Goal: Task Accomplishment & Management: Complete application form

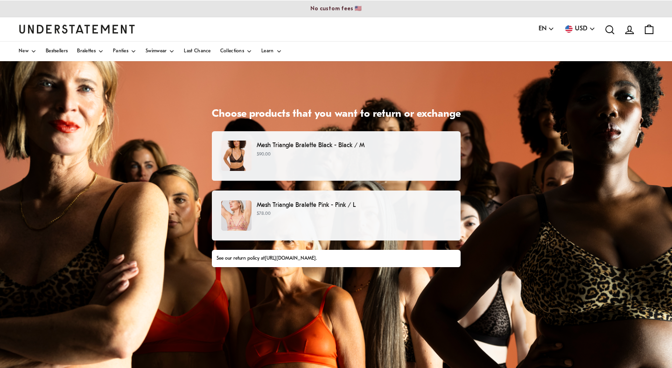
click at [344, 220] on div "Mesh Triangle Bralette Pink - Pink / L $78.00" at bounding box center [335, 215] width 229 height 30
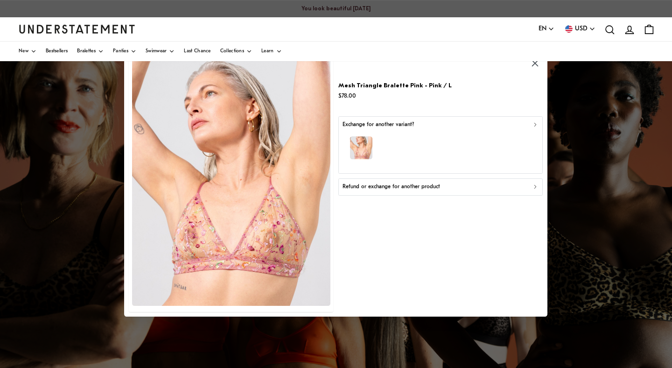
click at [448, 186] on div "Refund or exchange for another product" at bounding box center [441, 187] width 196 height 9
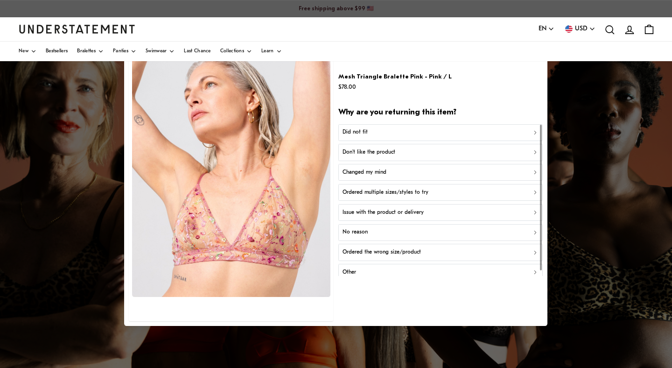
click at [419, 134] on div "Did not fit" at bounding box center [441, 132] width 196 height 9
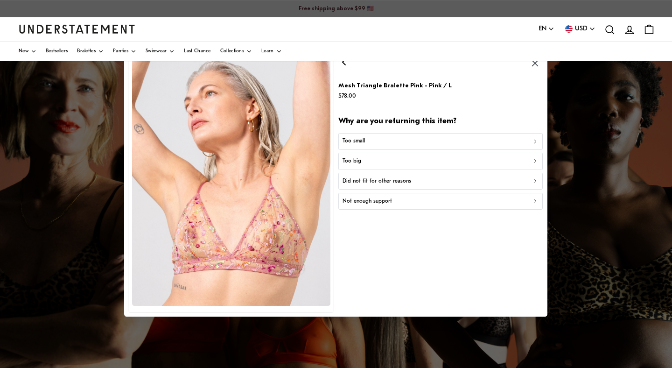
click at [394, 160] on div "Too big" at bounding box center [441, 161] width 196 height 9
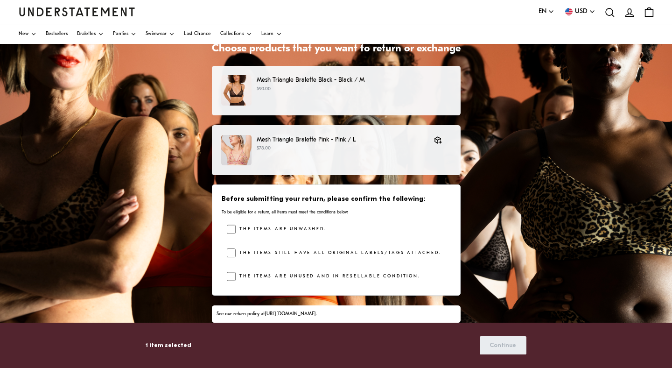
scroll to position [70, 0]
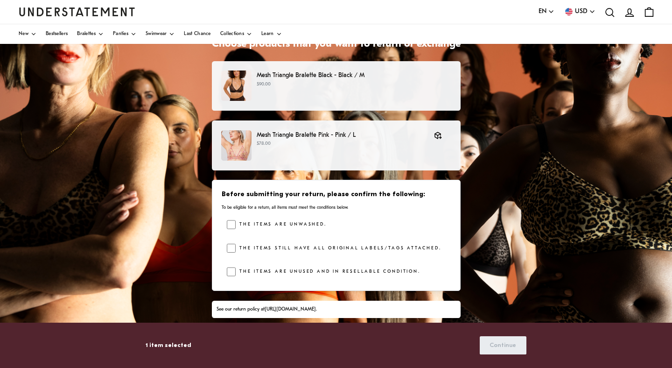
click at [498, 231] on div "Choose products that you want to return or exchange Mesh Triangle Bralette Blac…" at bounding box center [336, 224] width 672 height 467
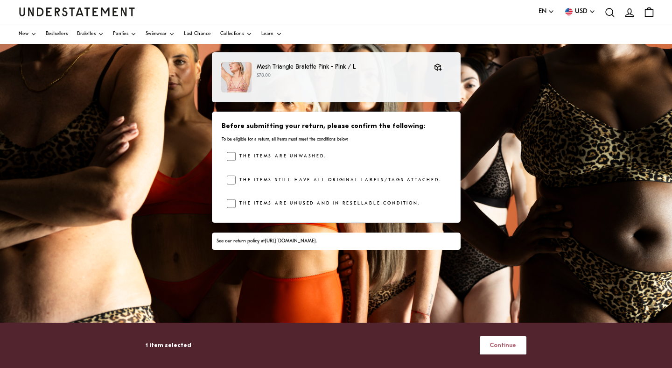
scroll to position [160, 0]
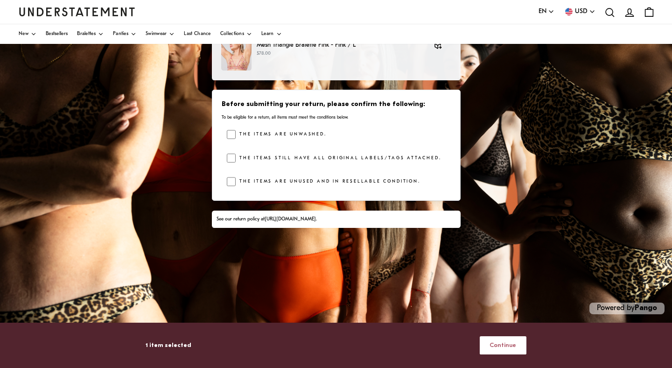
click at [505, 342] on span "Continue" at bounding box center [503, 345] width 27 height 17
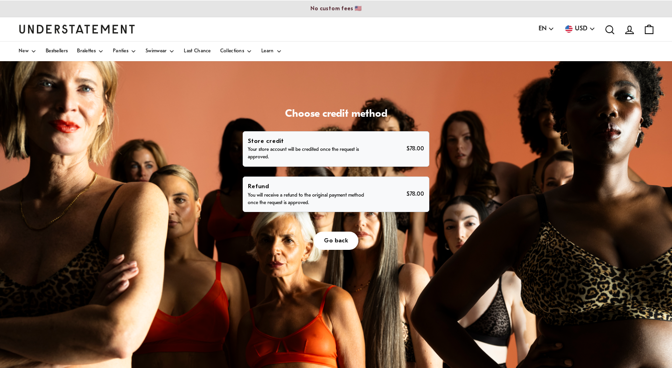
click at [373, 144] on div "Store credit Your store account will be credited once the request is approved. …" at bounding box center [336, 148] width 176 height 25
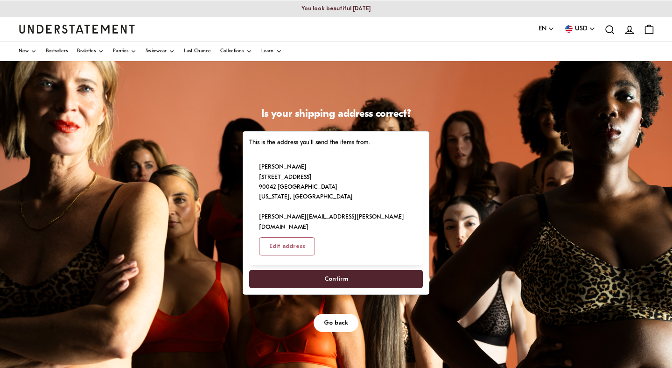
click at [346, 270] on span "Confirm" at bounding box center [337, 278] width 24 height 17
select select "**"
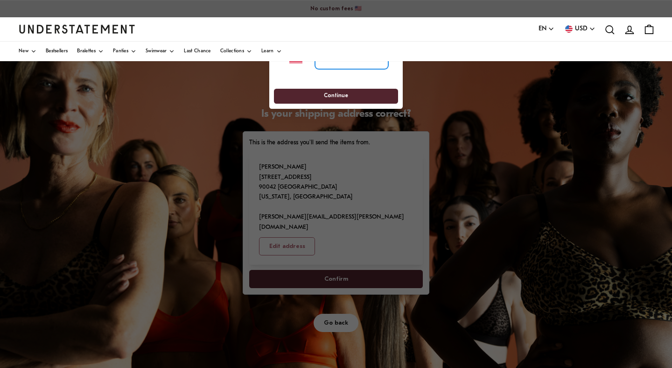
click at [332, 69] on input "tel" at bounding box center [351, 59] width 73 height 21
click at [175, 201] on div at bounding box center [336, 184] width 672 height 368
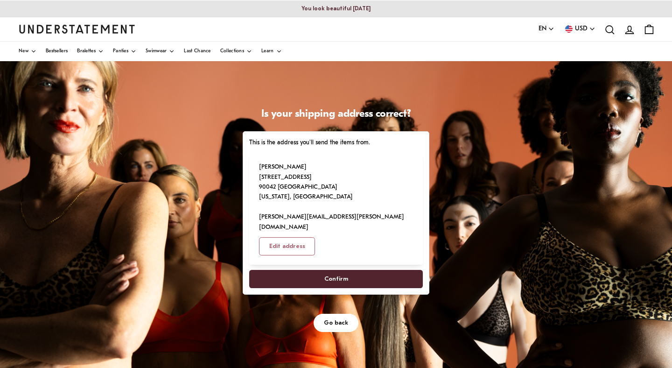
click at [327, 270] on span "Confirm" at bounding box center [337, 278] width 24 height 17
click at [342, 270] on span "Confirm" at bounding box center [337, 278] width 24 height 17
click at [332, 270] on span "Confirm" at bounding box center [337, 278] width 24 height 17
click at [287, 270] on span "Confirm" at bounding box center [336, 278] width 153 height 17
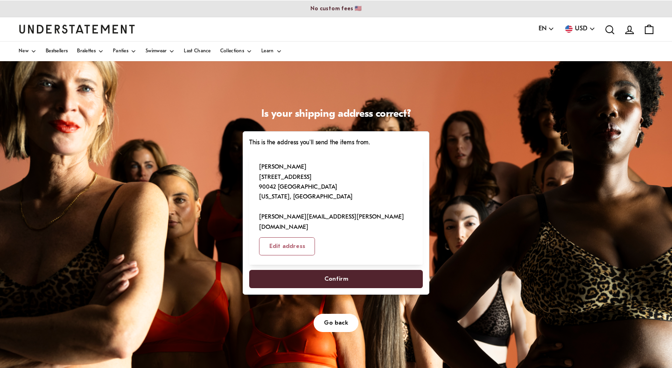
click at [341, 314] on span "Go back" at bounding box center [336, 322] width 24 height 17
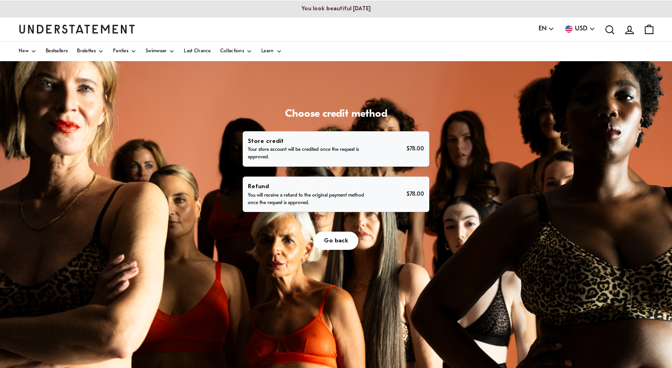
click at [304, 151] on p "Your store account will be credited once the request is approved." at bounding box center [308, 153] width 120 height 15
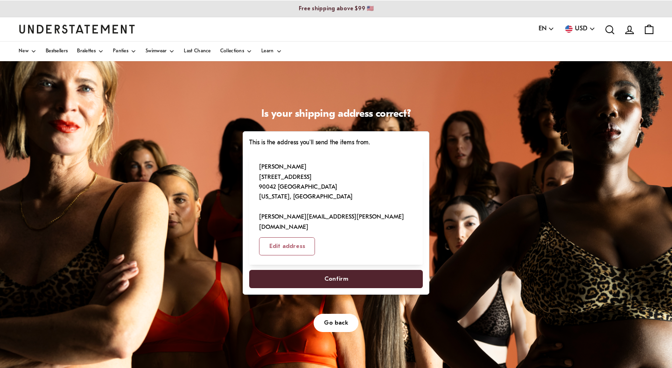
click at [316, 270] on span "Confirm" at bounding box center [336, 278] width 153 height 17
select select "**"
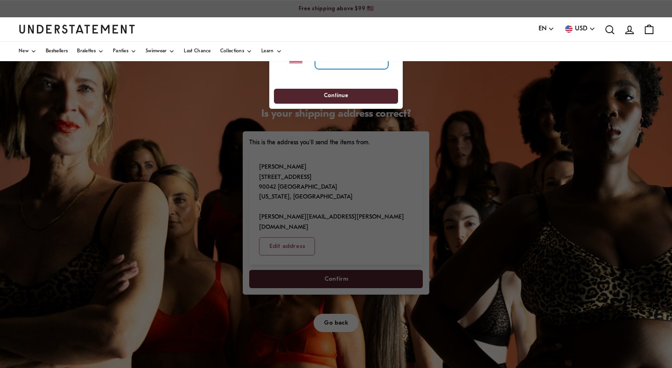
click at [325, 62] on input "tel" at bounding box center [351, 59] width 73 height 21
drag, startPoint x: 285, startPoint y: 81, endPoint x: 229, endPoint y: 201, distance: 132.6
click at [296, 76] on div "**********" at bounding box center [336, 59] width 124 height 40
click at [327, 64] on input "tel" at bounding box center [351, 59] width 73 height 21
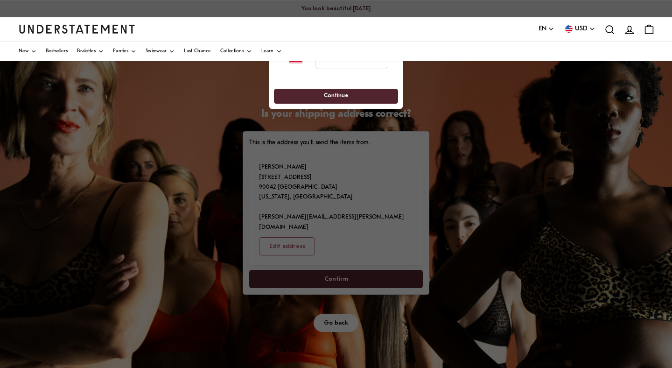
click at [177, 248] on div at bounding box center [336, 184] width 672 height 368
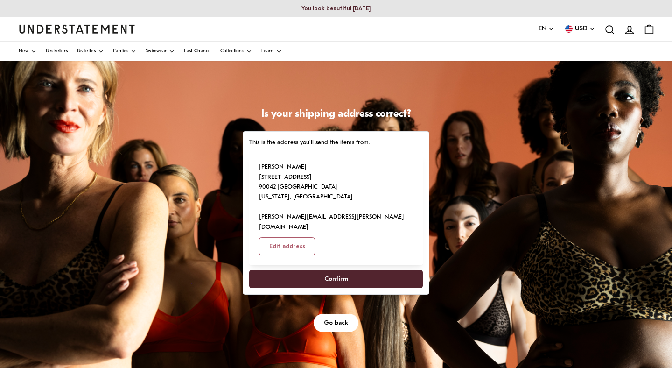
click at [337, 314] on span "Go back" at bounding box center [336, 322] width 24 height 17
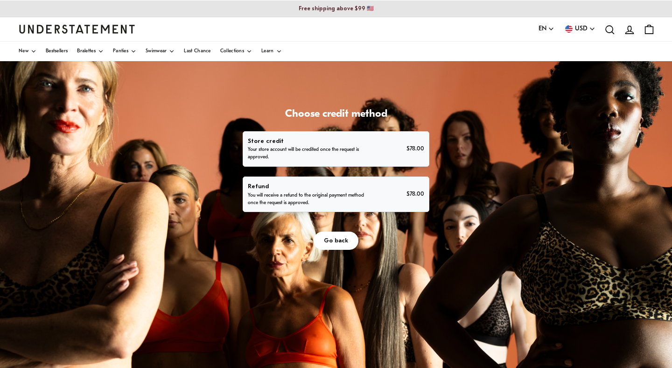
click at [343, 237] on span "Go back" at bounding box center [336, 240] width 24 height 17
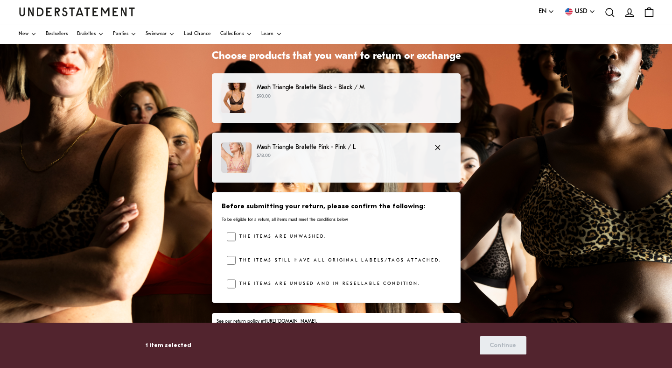
scroll to position [58, 0]
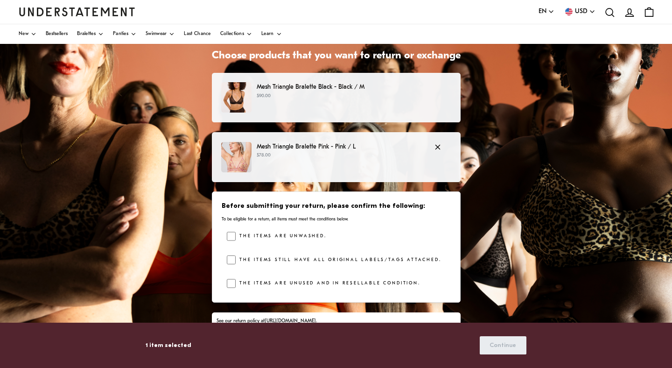
click at [302, 151] on p "Mesh Triangle Bralette Pink - Pink / L" at bounding box center [341, 147] width 168 height 10
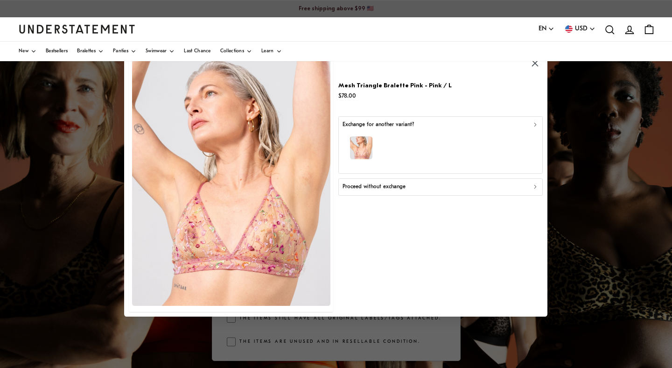
click at [458, 140] on div "button" at bounding box center [441, 149] width 196 height 41
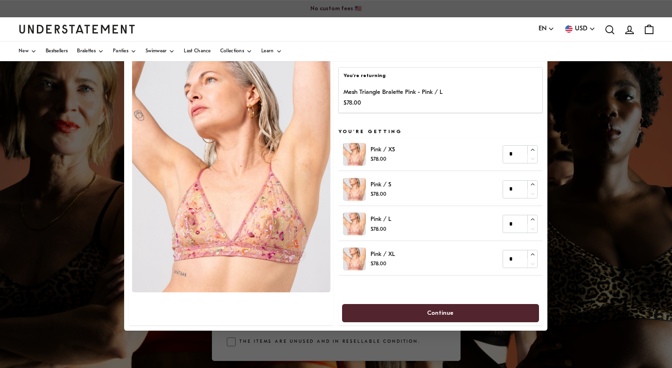
click at [421, 92] on p "Mesh Triangle Bralette Pink - Pink / L" at bounding box center [393, 93] width 99 height 10
click at [374, 92] on p "Mesh Triangle Bralette Pink - Pink / L" at bounding box center [393, 93] width 99 height 10
click at [366, 78] on p "You're returning" at bounding box center [441, 75] width 194 height 7
click at [441, 97] on p "Mesh Triangle Bralette Pink - Pink / L" at bounding box center [393, 93] width 99 height 10
click at [70, 104] on div at bounding box center [336, 184] width 672 height 368
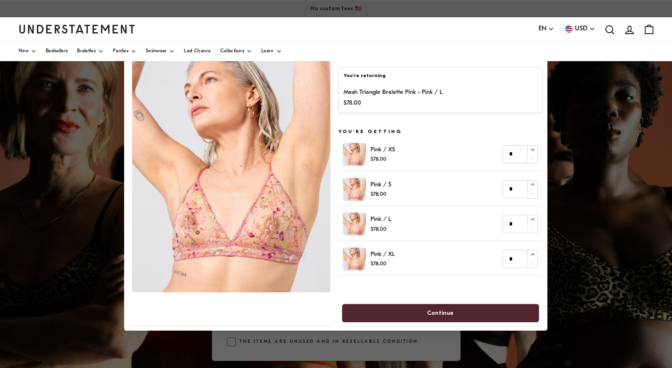
click at [70, 104] on div at bounding box center [336, 184] width 672 height 368
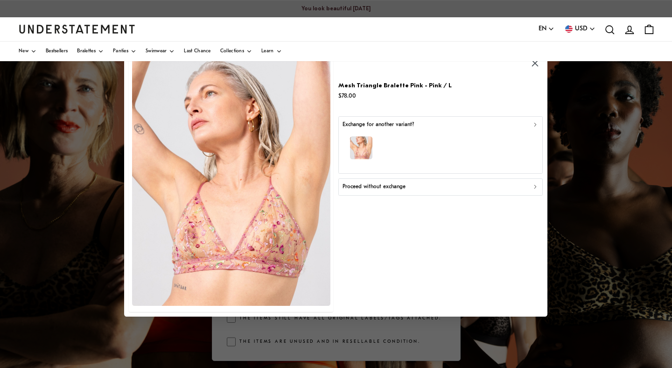
click at [536, 68] on icon "button" at bounding box center [535, 63] width 11 height 11
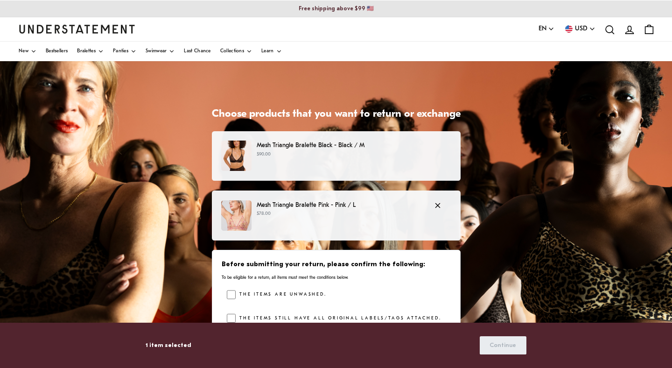
click at [331, 216] on p "$78.00" at bounding box center [341, 213] width 168 height 7
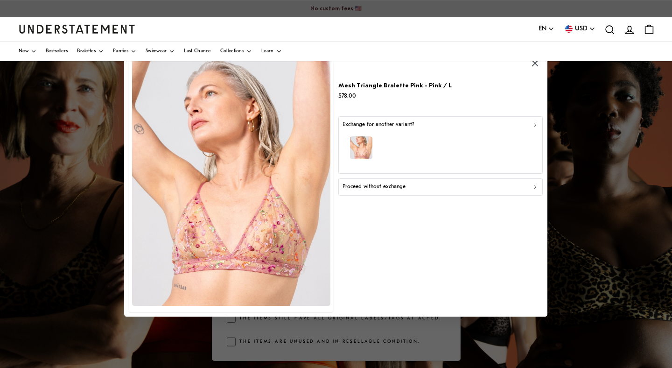
click at [435, 149] on div "button" at bounding box center [441, 149] width 196 height 41
click at [409, 190] on div "Proceed without exchange" at bounding box center [441, 187] width 196 height 9
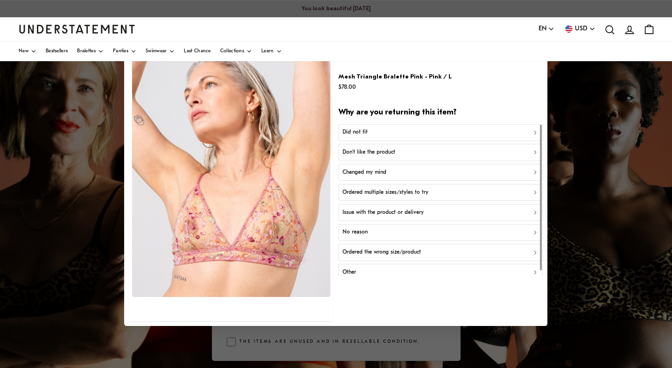
click at [390, 131] on div "Did not fit" at bounding box center [441, 132] width 196 height 9
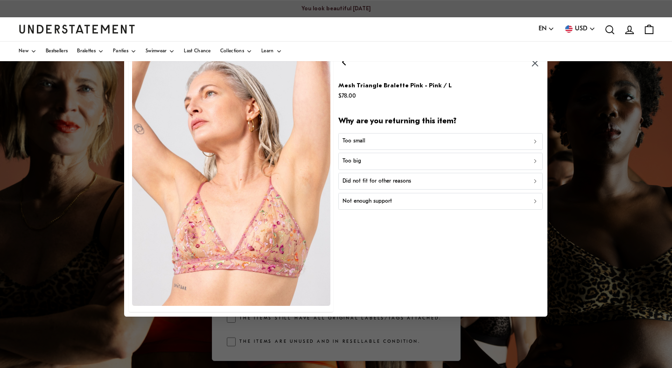
click at [386, 157] on button "Too big" at bounding box center [441, 161] width 205 height 17
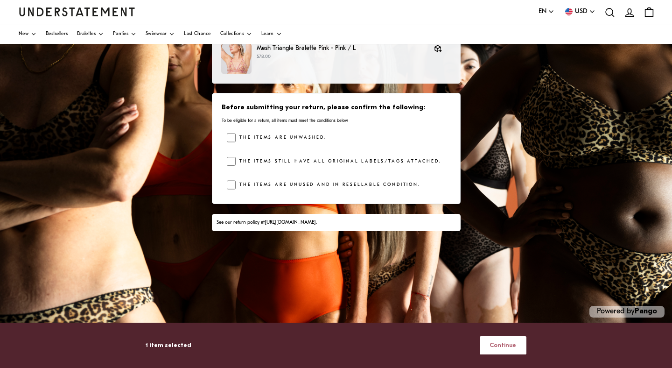
scroll to position [160, 0]
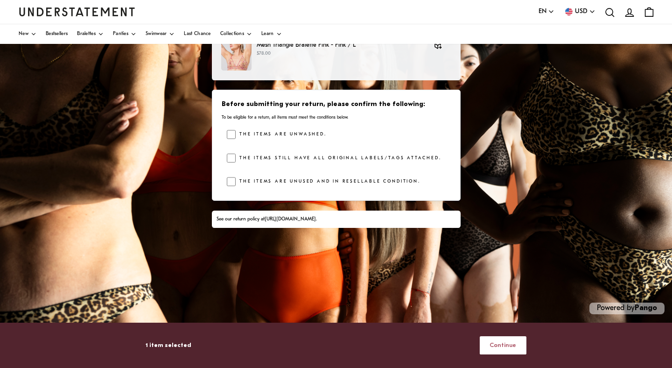
click at [497, 345] on span "Continue" at bounding box center [503, 345] width 27 height 17
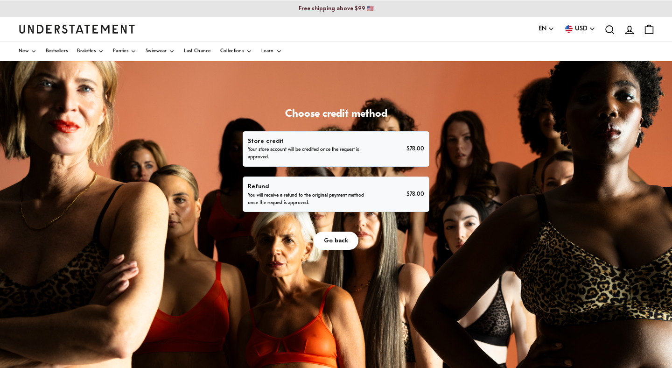
click at [285, 141] on p "Store credit" at bounding box center [308, 141] width 120 height 10
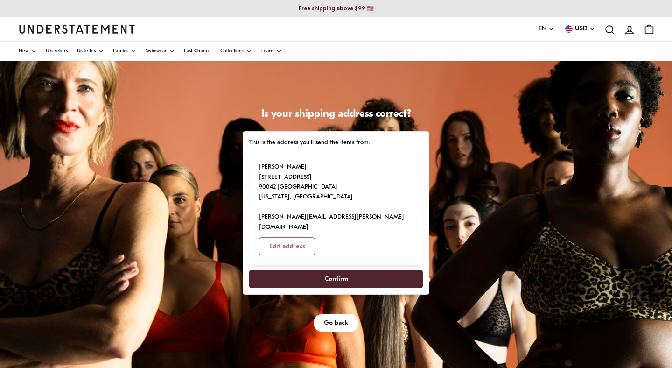
click at [305, 238] on span "Edit address" at bounding box center [287, 246] width 36 height 17
select select "**"
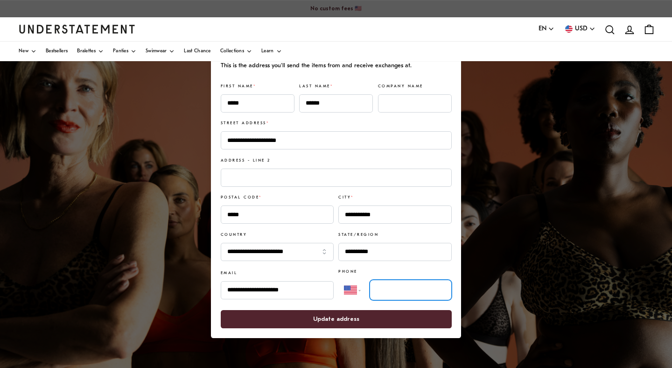
click at [383, 284] on input "tel" at bounding box center [411, 290] width 82 height 21
type input "**********"
click at [384, 320] on span "Update address" at bounding box center [336, 319] width 211 height 17
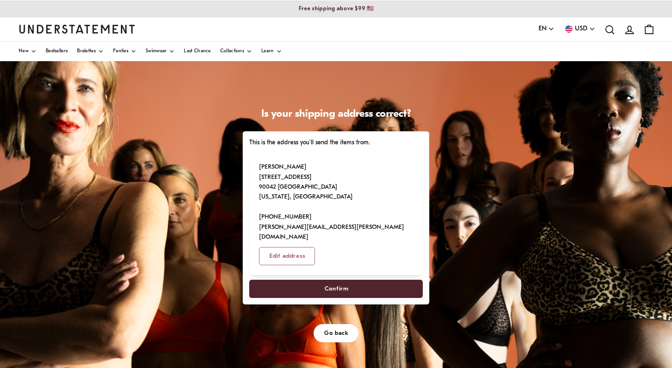
click at [359, 280] on span "Confirm" at bounding box center [336, 288] width 153 height 17
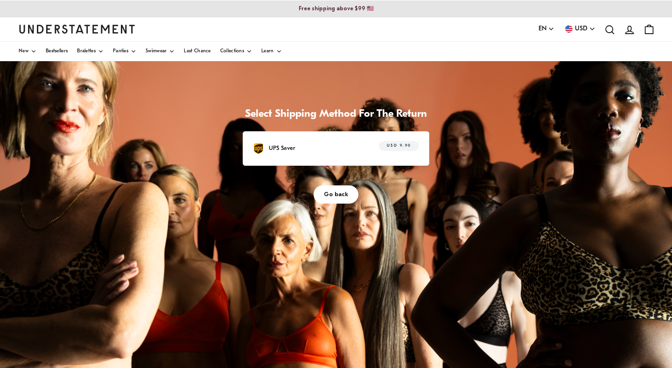
click at [283, 145] on p "UPS Saver" at bounding box center [282, 148] width 27 height 10
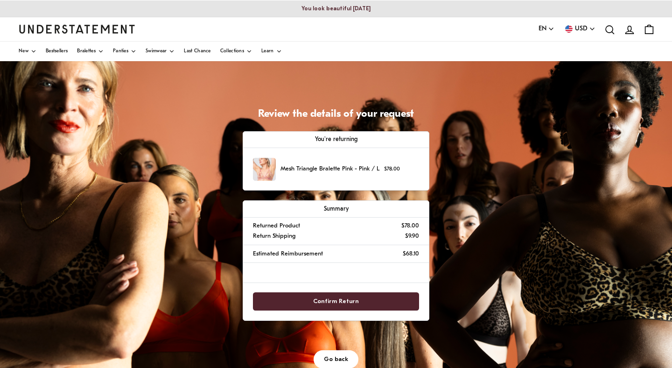
click at [316, 305] on span "Confirm Return" at bounding box center [336, 301] width 46 height 17
click at [328, 299] on span "Confirm Return" at bounding box center [336, 301] width 46 height 17
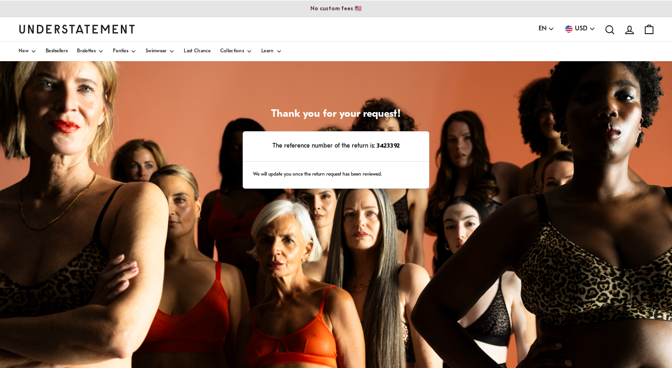
click at [358, 42] on div "New Bestsellers Bralettes Panties Swimwear Last Chance Collections Learn" at bounding box center [336, 52] width 672 height 20
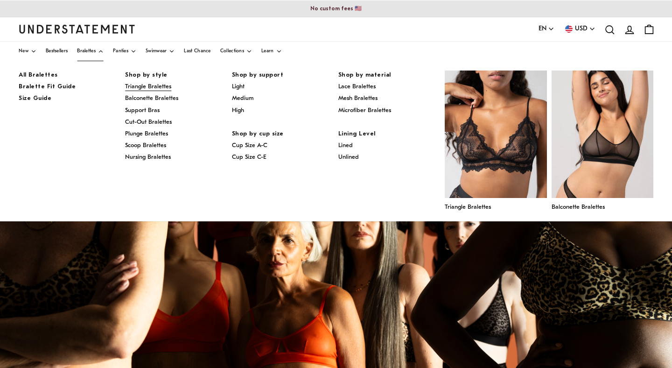
click at [132, 88] on span "Triangle Bralettes" at bounding box center [148, 87] width 46 height 6
